Goal: Information Seeking & Learning: Learn about a topic

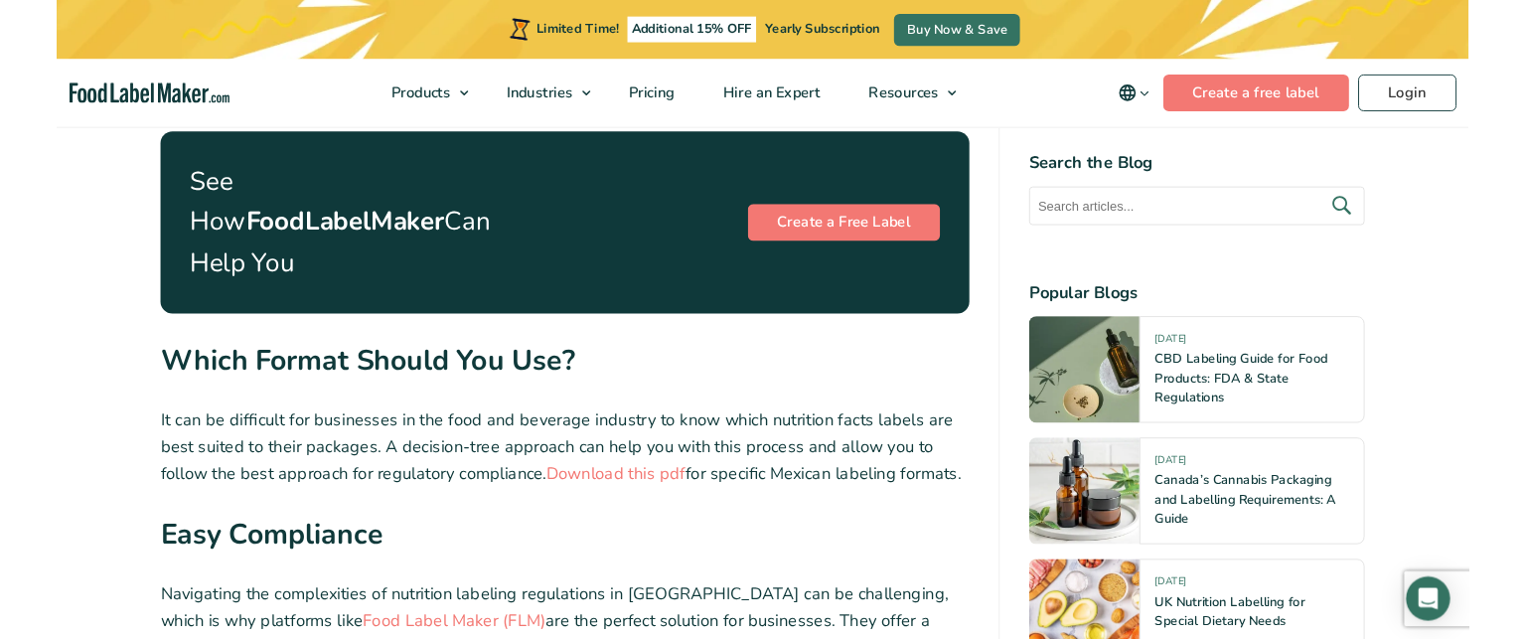
scroll to position [7456, 0]
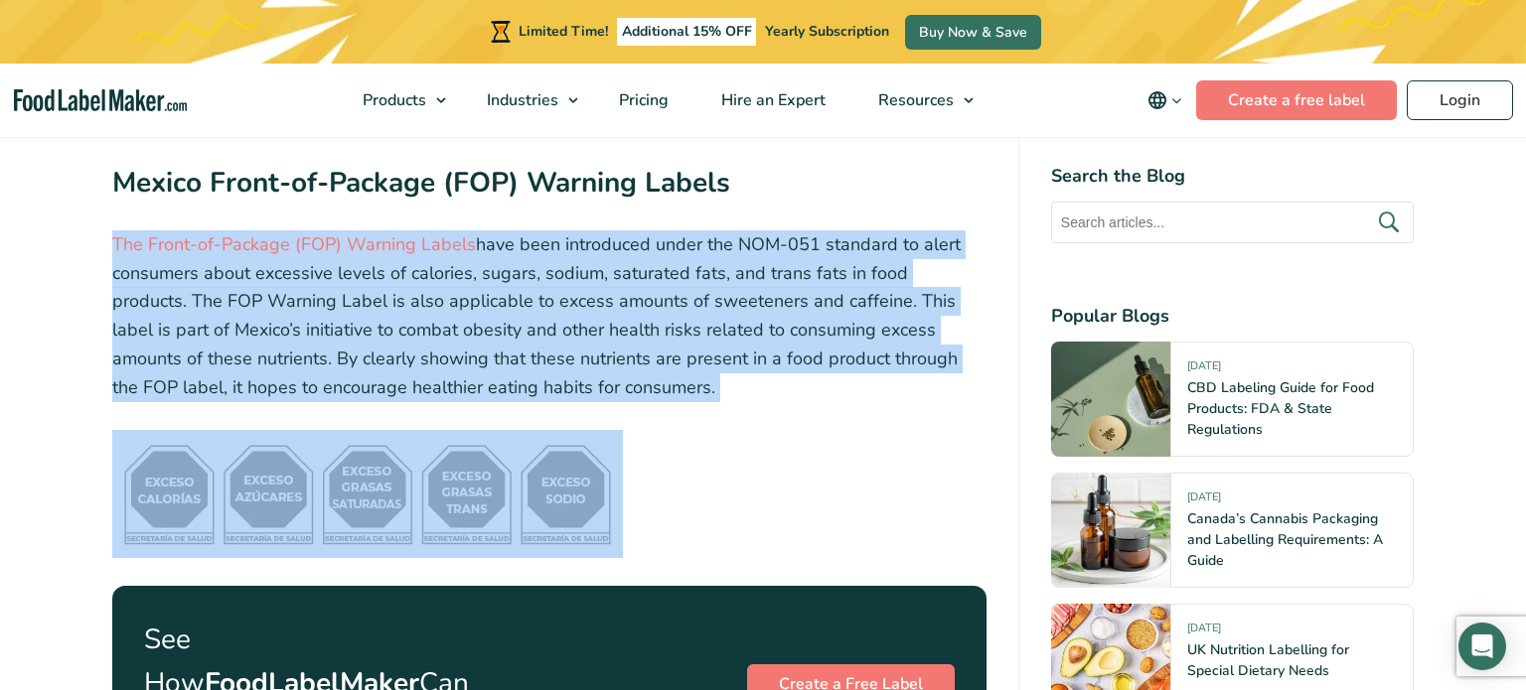
drag, startPoint x: 104, startPoint y: 231, endPoint x: 685, endPoint y: 524, distance: 650.7
copy div "The Front-of-Package (FOP) Warning Labels have been introduced under the NOM-05…"
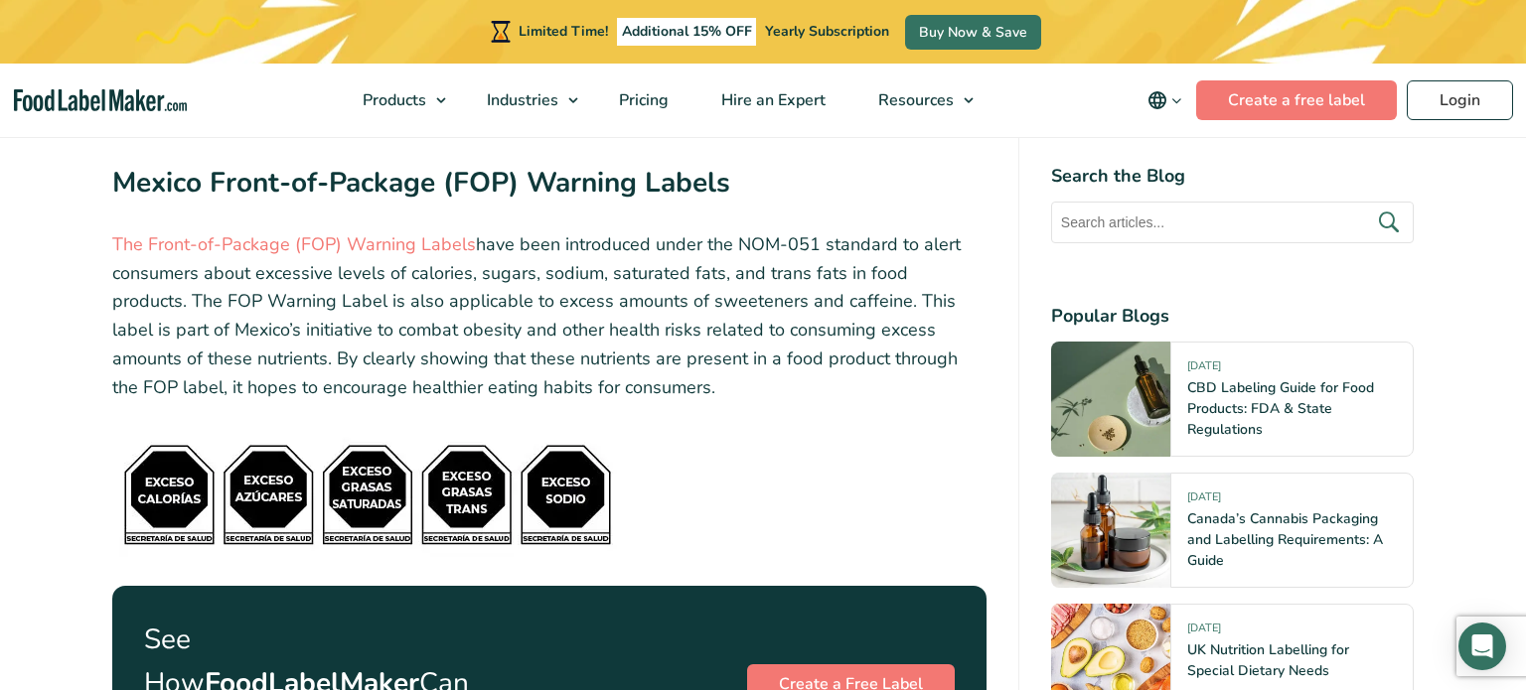
drag, startPoint x: 109, startPoint y: 482, endPoint x: 498, endPoint y: 468, distance: 388.6
click at [728, 464] on figure at bounding box center [549, 494] width 874 height 128
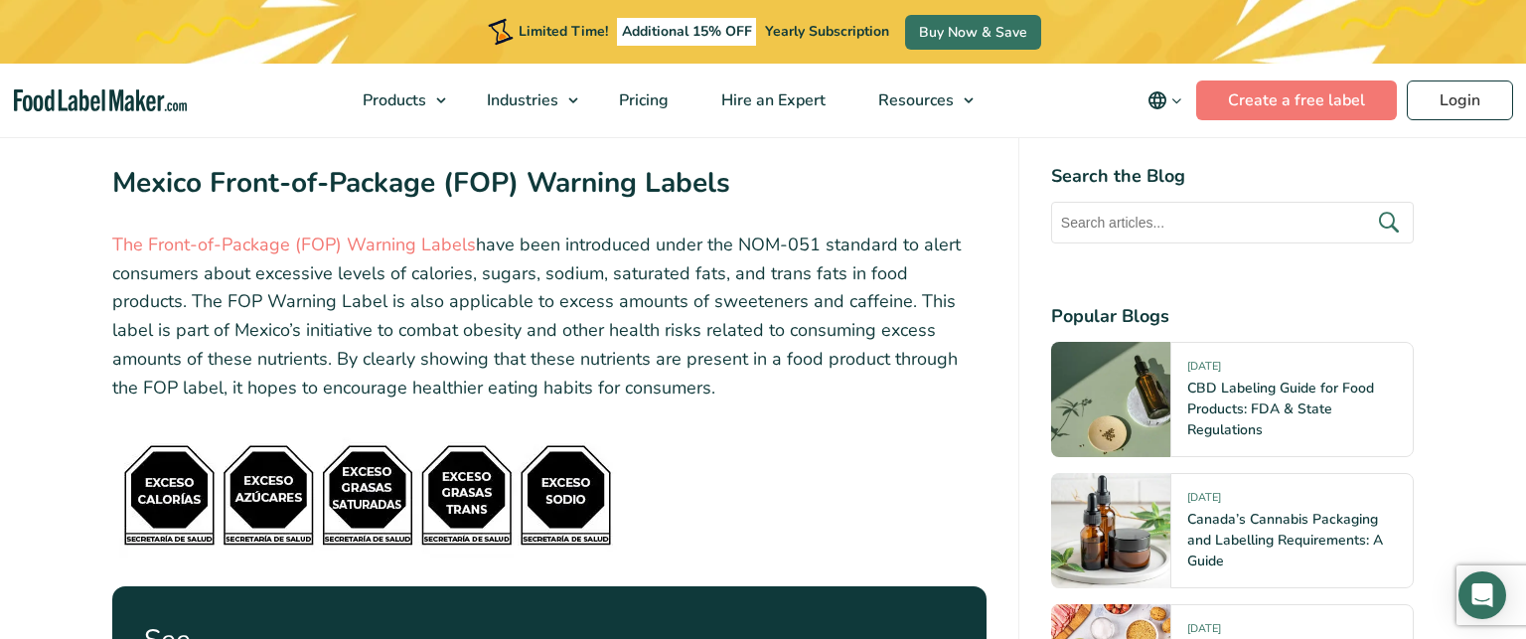
click at [732, 447] on figure at bounding box center [549, 494] width 874 height 128
click at [297, 281] on p "The Front-of-Package (FOP) Warning Labels have been introduced under the NOM-05…" at bounding box center [549, 316] width 874 height 172
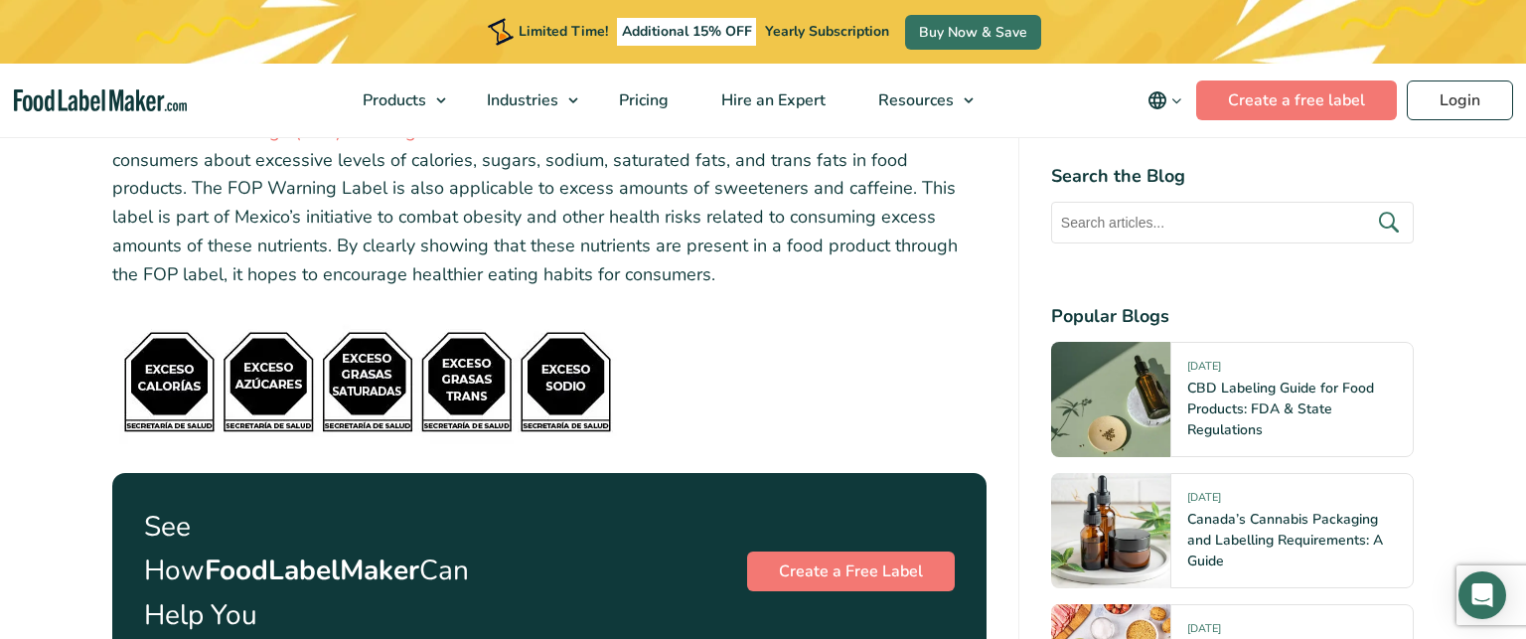
scroll to position [7553, 0]
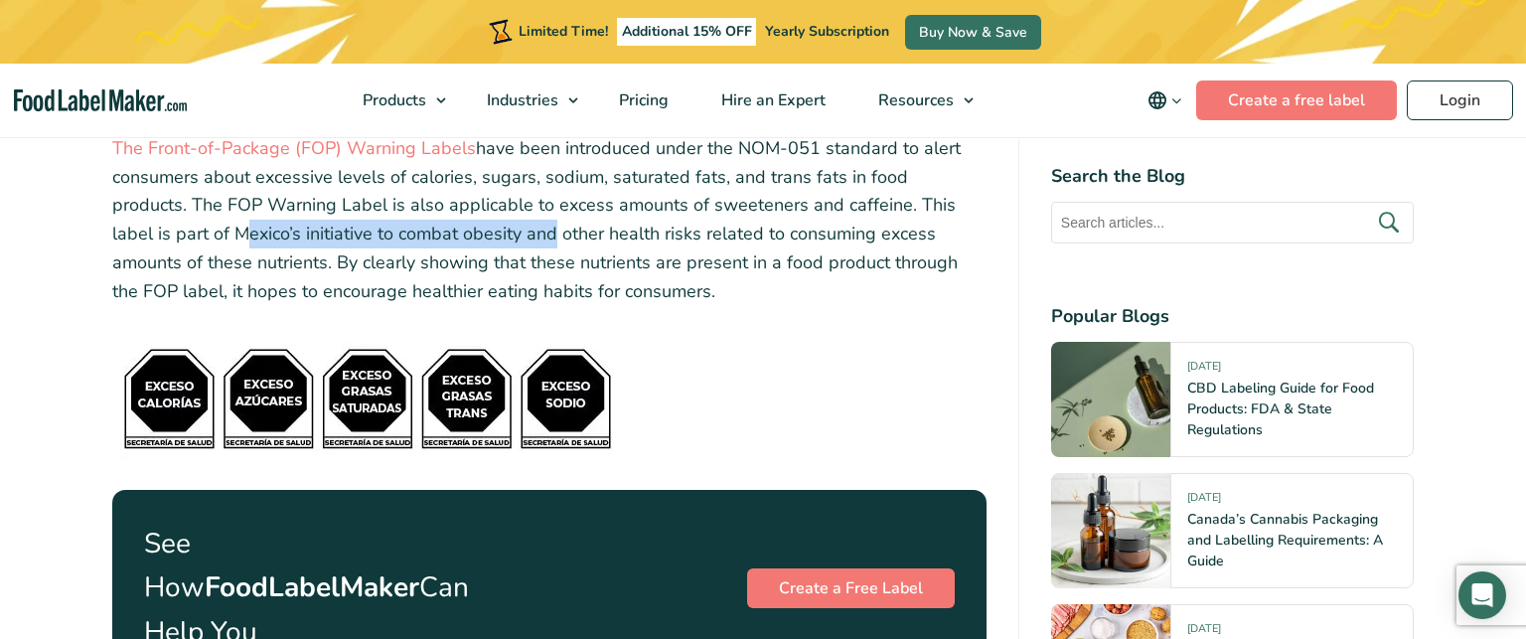
drag, startPoint x: 113, startPoint y: 229, endPoint x: 425, endPoint y: 230, distance: 311.9
click at [425, 230] on p "The Front-of-Package (FOP) Warning Labels have been introduced under the NOM-05…" at bounding box center [549, 220] width 874 height 172
